Goal: Task Accomplishment & Management: Complete application form

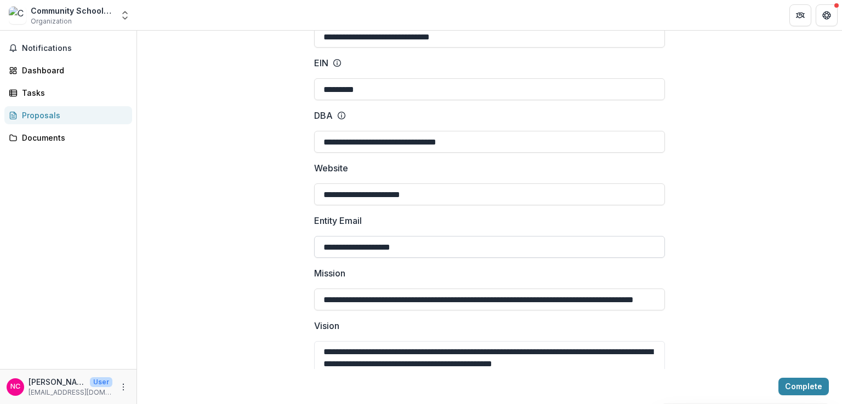
scroll to position [110, 0]
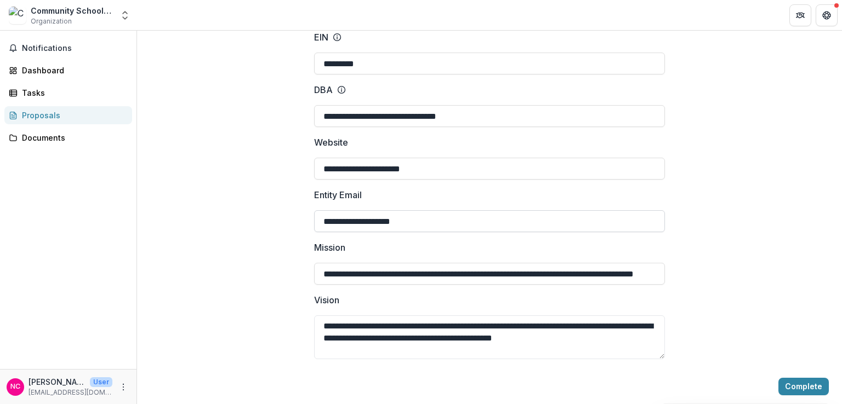
click at [352, 232] on input "**********" at bounding box center [489, 221] width 351 height 22
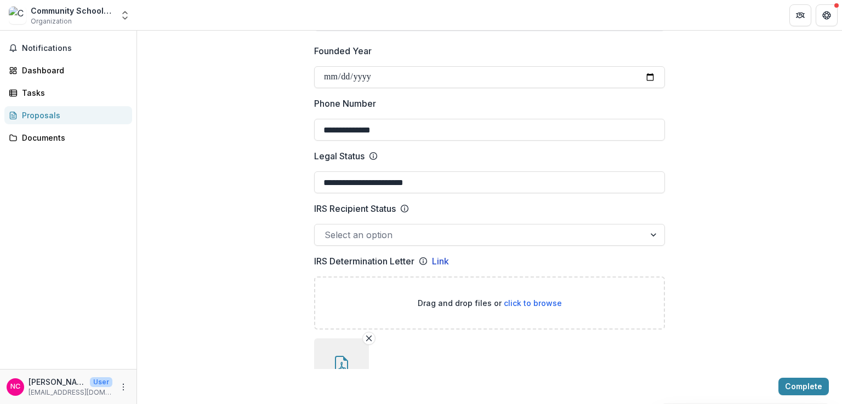
scroll to position [438, 0]
type input "**********"
click at [655, 245] on div at bounding box center [654, 234] width 20 height 21
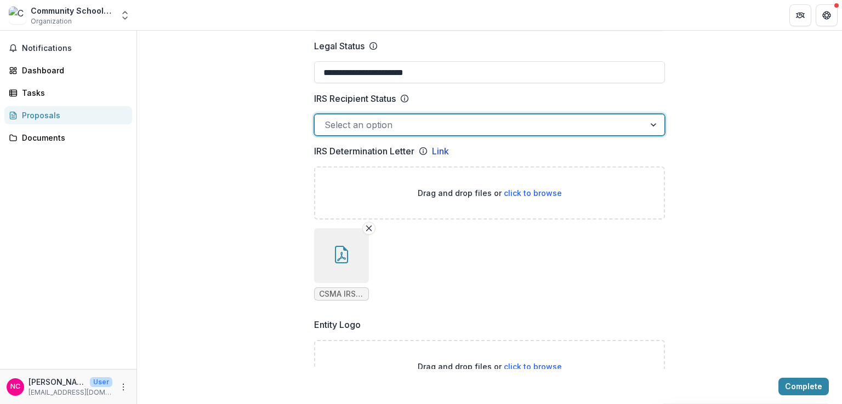
scroll to position [0, 0]
click at [651, 135] on div at bounding box center [654, 125] width 20 height 21
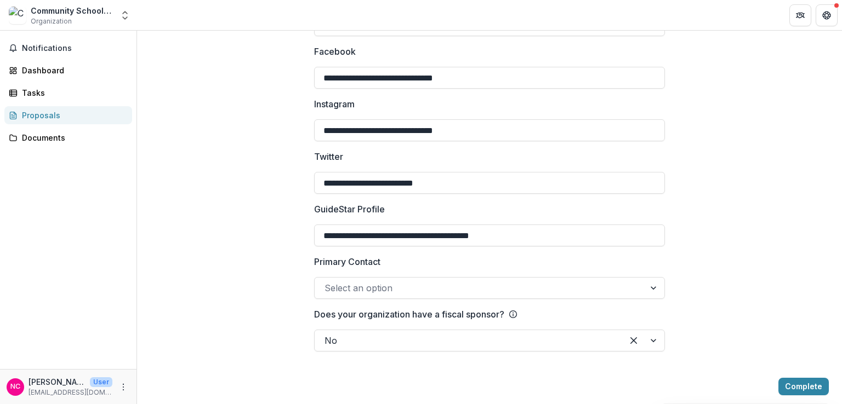
scroll to position [1607, 0]
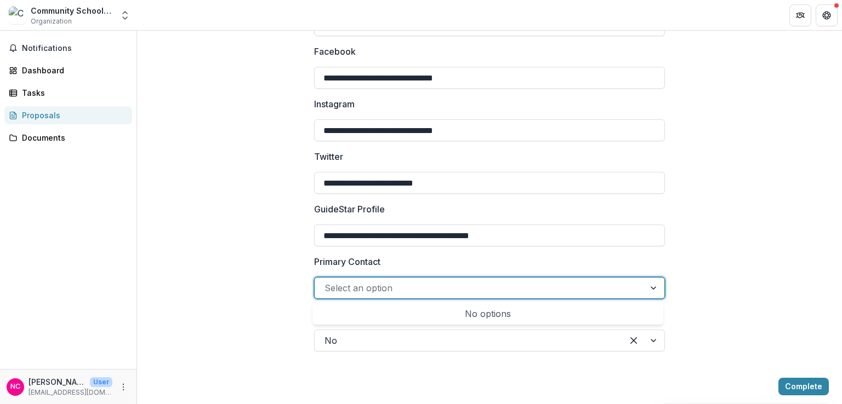
click at [650, 290] on div at bounding box center [654, 288] width 20 height 21
type input "**********"
click at [655, 290] on div at bounding box center [654, 288] width 20 height 21
click at [489, 316] on div "No options" at bounding box center [488, 314] width 346 height 22
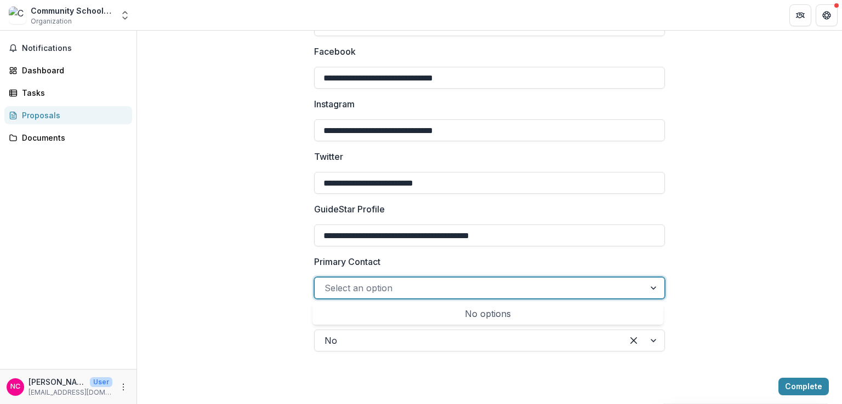
click at [490, 316] on div "No options" at bounding box center [488, 314] width 346 height 22
click at [490, 315] on div "No options" at bounding box center [488, 314] width 346 height 22
click at [490, 314] on div "No options" at bounding box center [488, 314] width 346 height 22
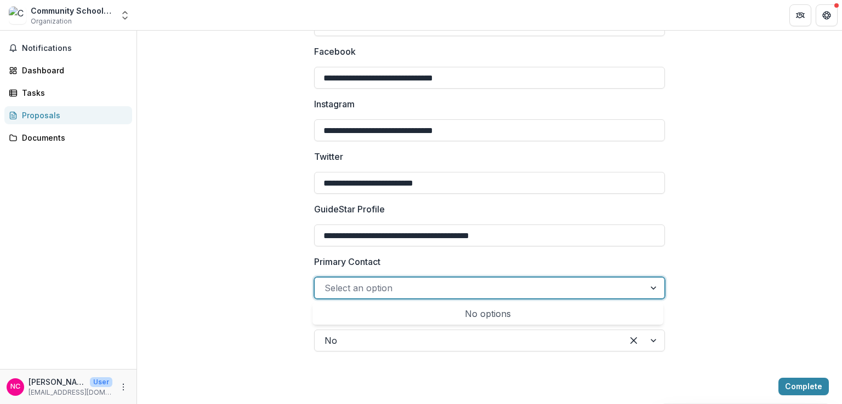
click at [491, 314] on div "No options" at bounding box center [488, 314] width 346 height 22
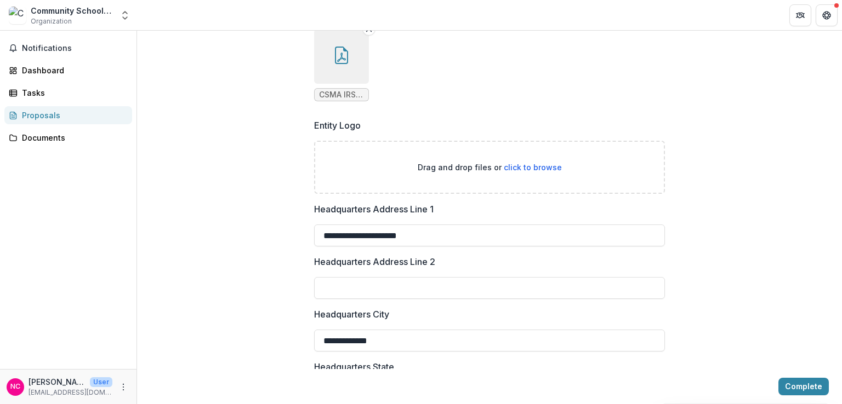
scroll to position [730, 0]
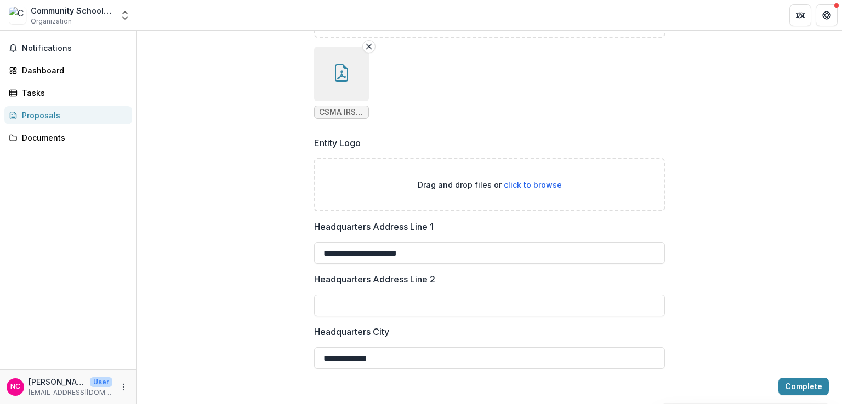
click at [535, 190] on span "click to browse" at bounding box center [533, 184] width 58 height 9
type input "**********"
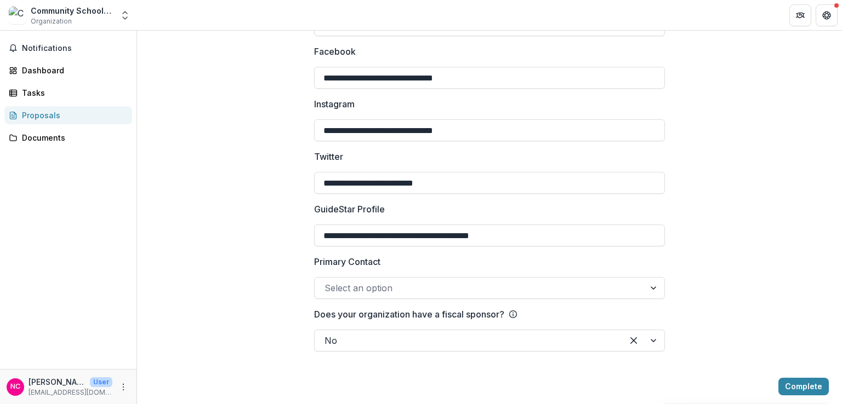
scroll to position [1697, 0]
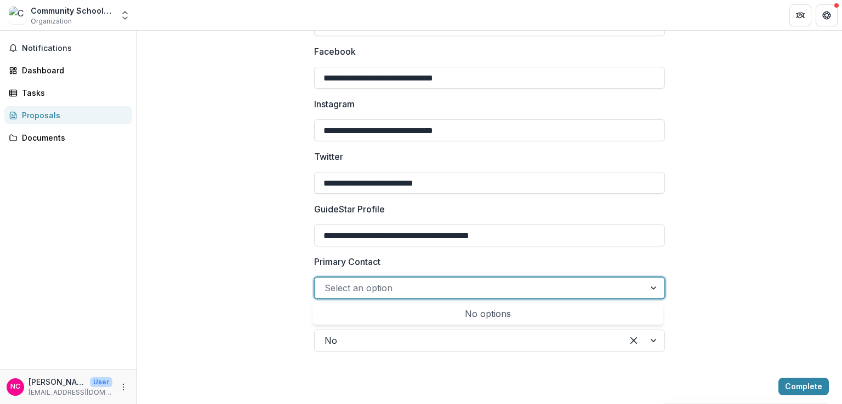
click at [424, 286] on div at bounding box center [479, 288] width 310 height 15
click at [493, 313] on div "No options" at bounding box center [488, 314] width 346 height 22
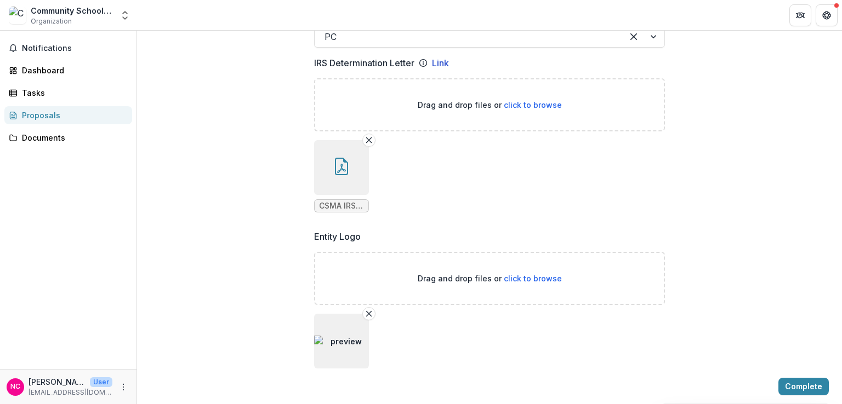
scroll to position [710, 0]
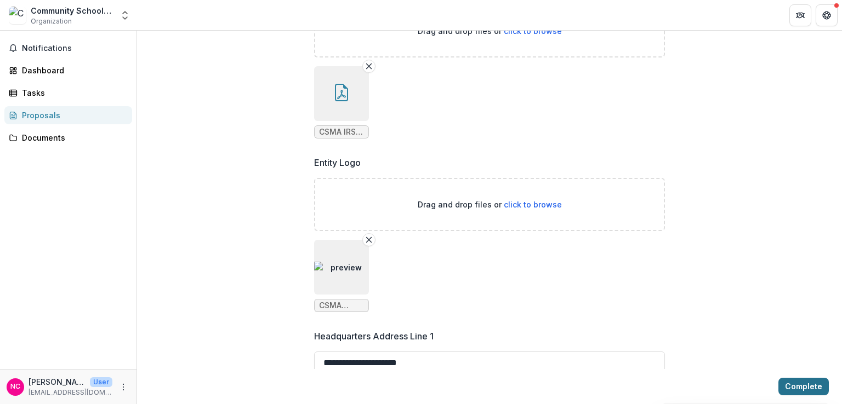
click at [794, 385] on button "Complete" at bounding box center [803, 387] width 50 height 18
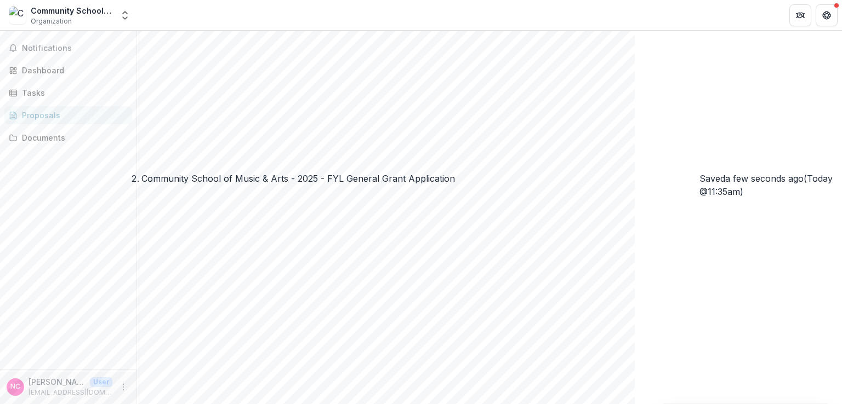
scroll to position [0, 0]
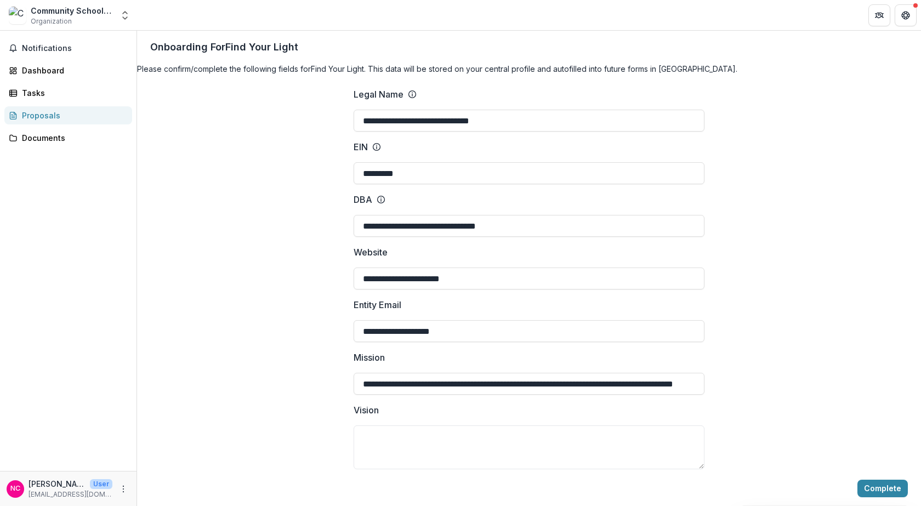
scroll to position [750, 0]
